Goal: Check status

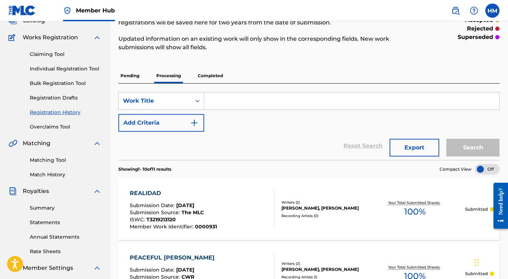
scroll to position [125, 0]
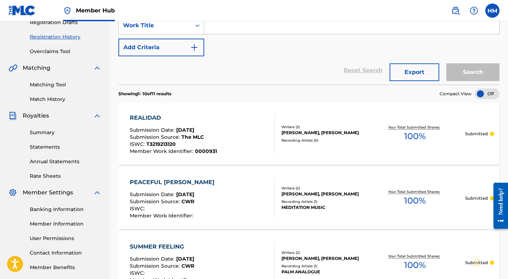
click at [170, 126] on div "REALIDAD Submission Date : [DATE] Submission Source : The MLC ISWC : T321921312…" at bounding box center [173, 134] width 87 height 40
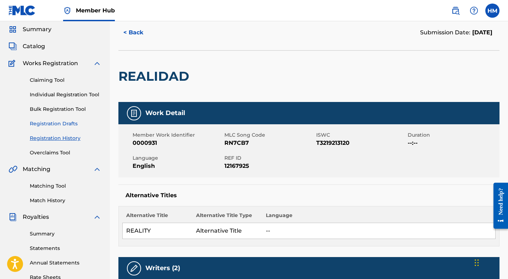
scroll to position [41, 0]
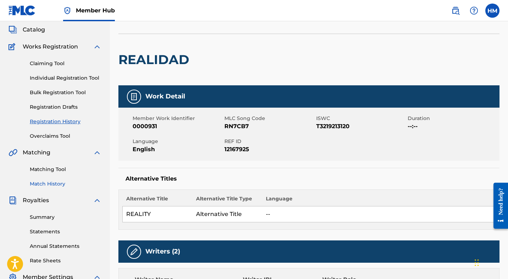
click at [51, 185] on link "Match History" at bounding box center [66, 183] width 72 height 7
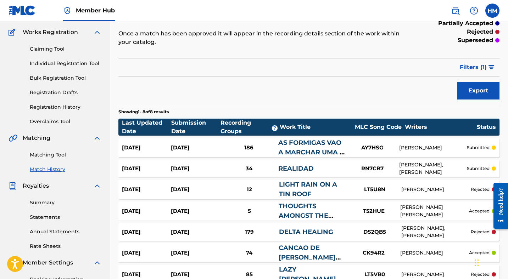
scroll to position [43, 0]
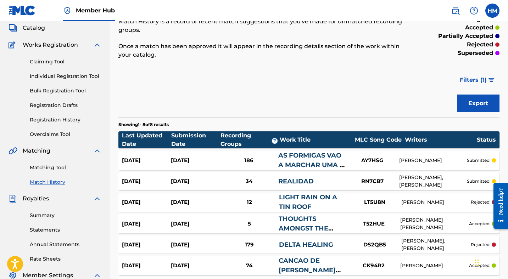
click at [323, 163] on link "AS FORMIGAS VAO A MARCHAR UMA A UMA NA HORA DE DORMIR" at bounding box center [311, 170] width 66 height 36
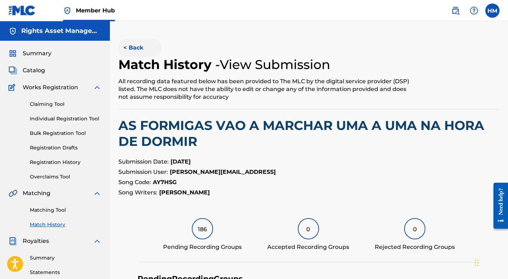
click at [130, 44] on button "< Back" at bounding box center [139, 48] width 43 height 18
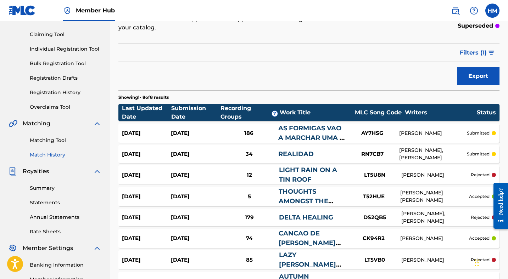
scroll to position [112, 0]
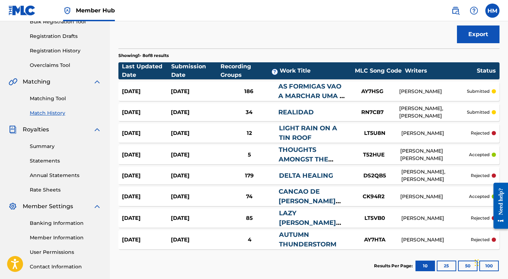
click at [287, 126] on link "LIGHT RAIN ON A TIN ROOF" at bounding box center [308, 132] width 58 height 17
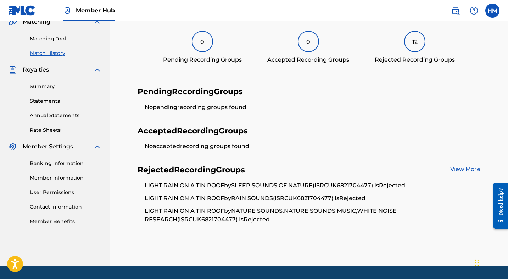
scroll to position [192, 0]
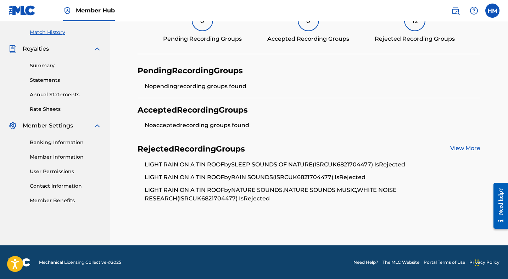
click at [467, 148] on link "View More" at bounding box center [465, 148] width 30 height 7
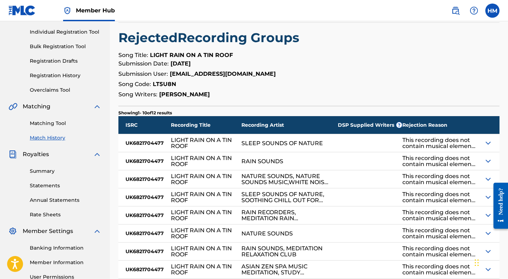
scroll to position [94, 0]
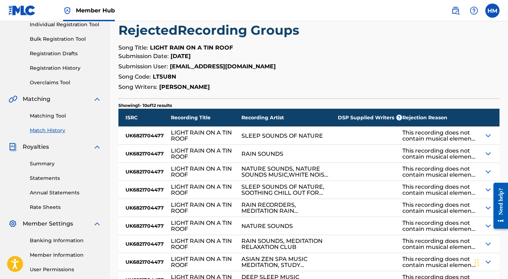
click at [487, 136] on img at bounding box center [487, 135] width 9 height 9
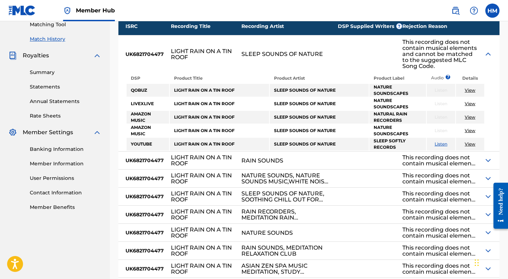
scroll to position [0, 0]
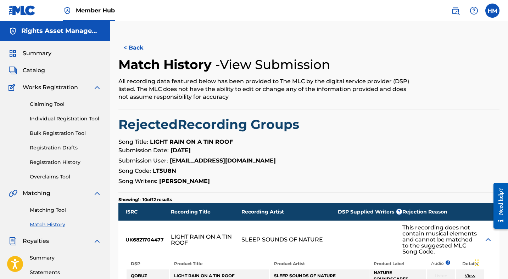
click at [421, 80] on div at bounding box center [455, 83] width 87 height 52
